Goal: Share content: Share content

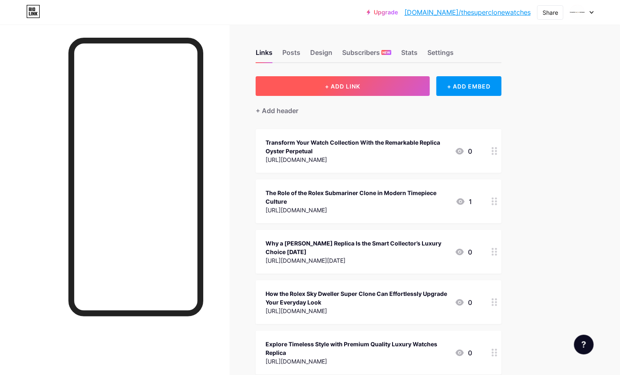
click at [422, 77] on button "+ ADD LINK" at bounding box center [343, 86] width 174 height 20
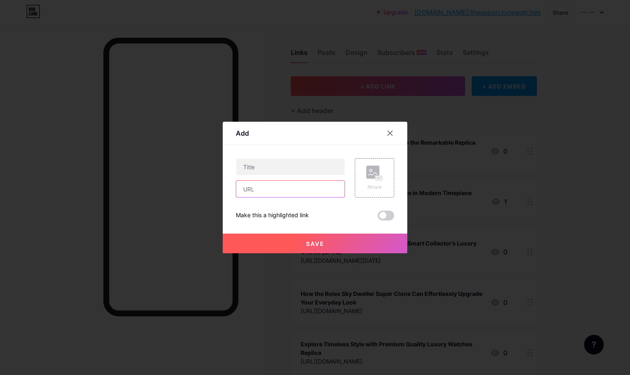
click at [266, 185] on input "text" at bounding box center [290, 189] width 108 height 16
paste input "[URL][DOMAIN_NAME]"
type input "[URL][DOMAIN_NAME]"
drag, startPoint x: 251, startPoint y: 165, endPoint x: 287, endPoint y: 170, distance: 36.4
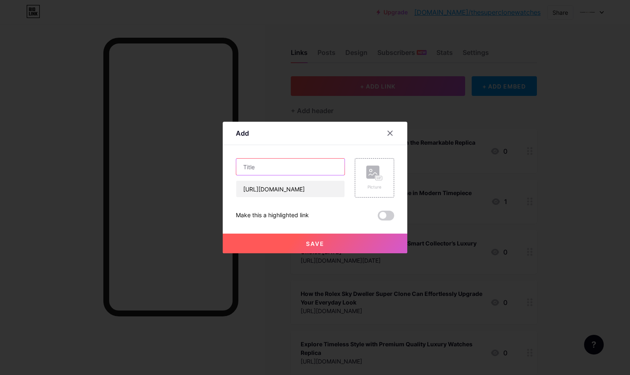
click at [251, 165] on input "text" at bounding box center [290, 167] width 108 height 16
paste input "Experience the Prestige of the Rolex Daytona Copy on Your Wrist"
type input "Experience the Prestige of the Rolex Daytona Copy on Your Wrist"
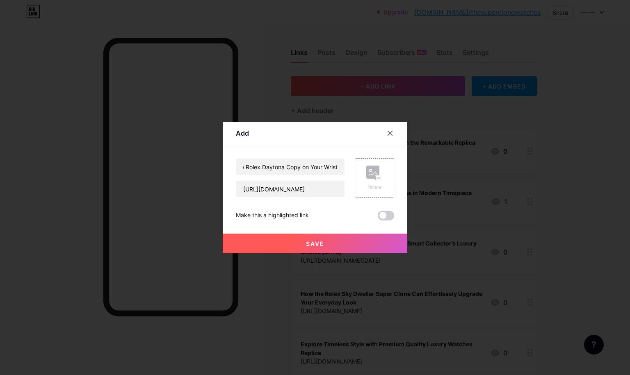
click at [378, 216] on span at bounding box center [386, 216] width 16 height 10
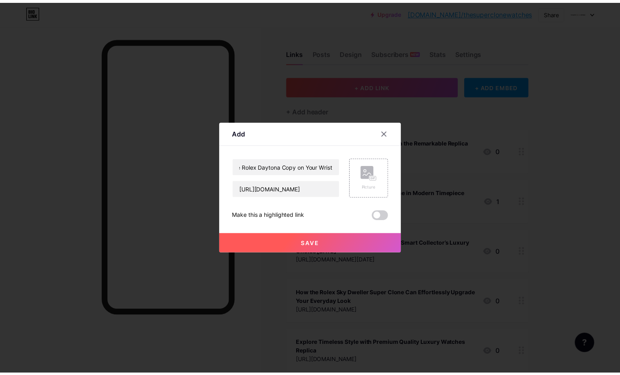
scroll to position [0, 0]
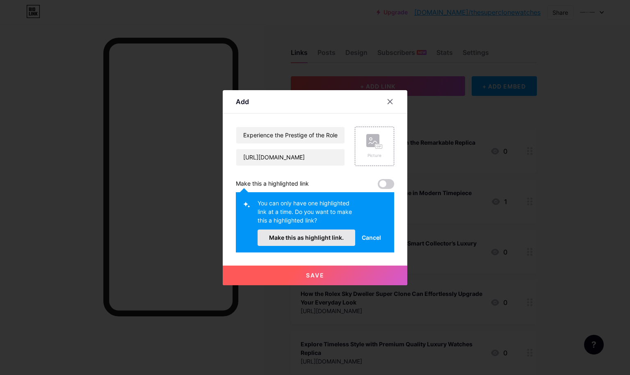
click at [317, 237] on span "Make this as highlight link." at bounding box center [306, 237] width 75 height 7
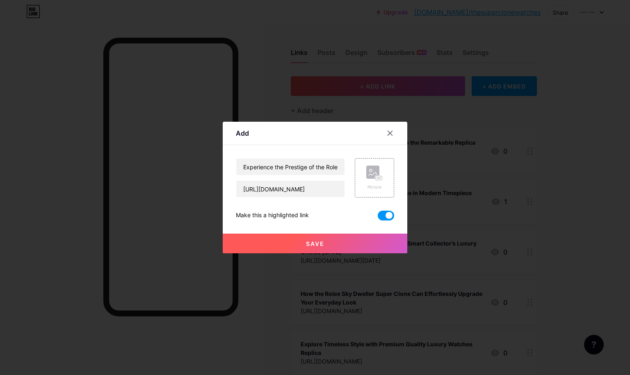
click at [309, 245] on span "Save" at bounding box center [315, 243] width 18 height 7
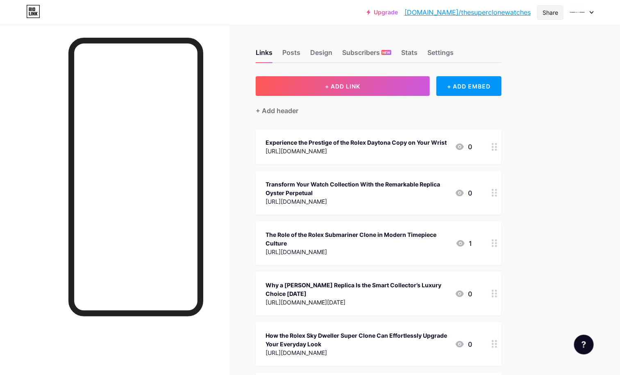
click at [561, 10] on div "Share" at bounding box center [550, 12] width 26 height 14
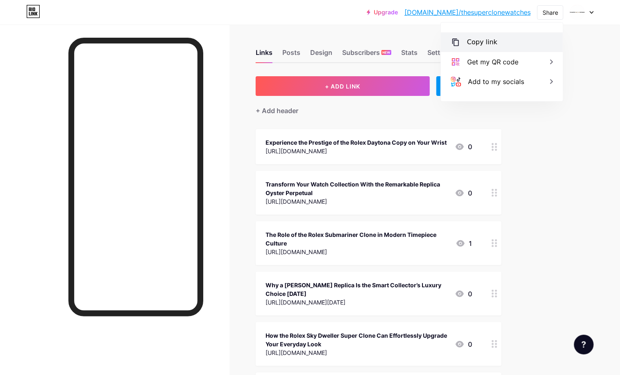
click at [499, 36] on div "Copy link" at bounding box center [502, 42] width 122 height 20
